Goal: Check status: Check status

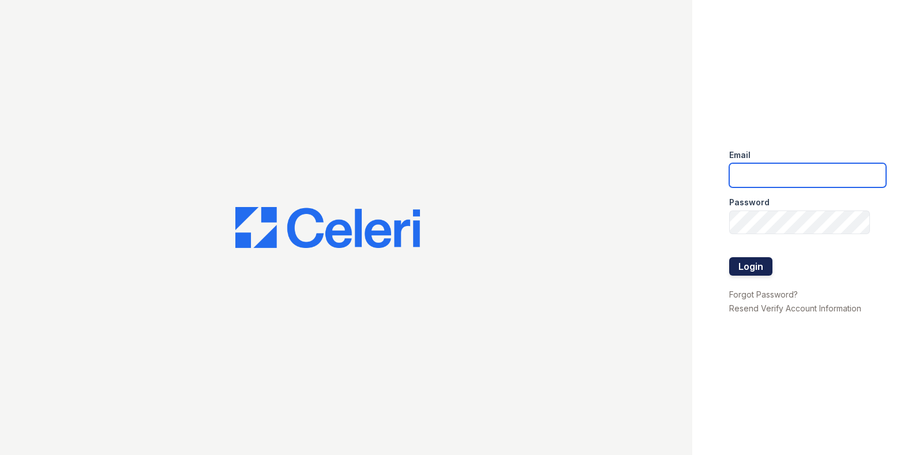
type input "mrauda@trinity-pm.com"
click at [756, 266] on button "Login" at bounding box center [750, 266] width 43 height 18
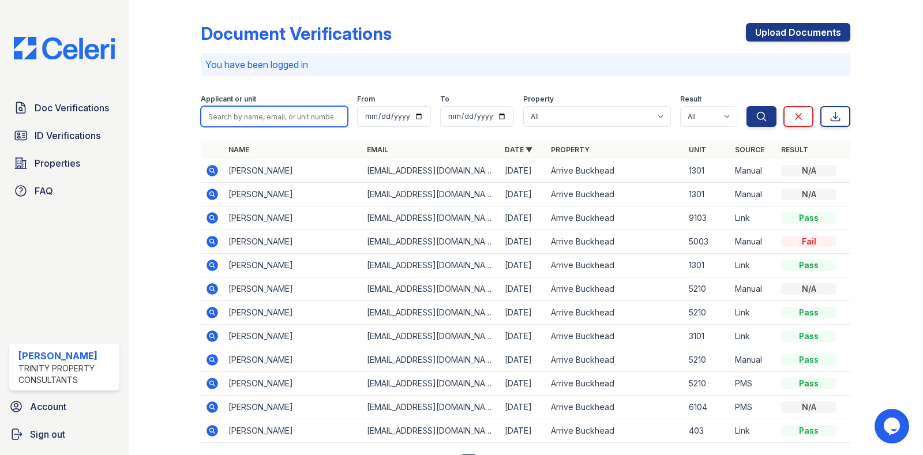
click at [269, 119] on input "search" at bounding box center [274, 116] width 147 height 21
type input "[PERSON_NAME]"
click at [746, 106] on button "Search" at bounding box center [761, 116] width 30 height 21
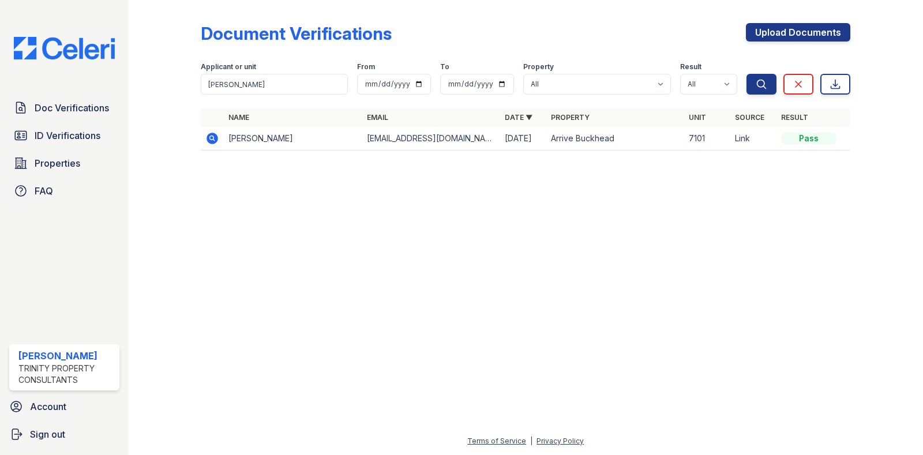
click at [216, 133] on icon at bounding box center [212, 139] width 14 height 14
